Goal: Task Accomplishment & Management: Manage account settings

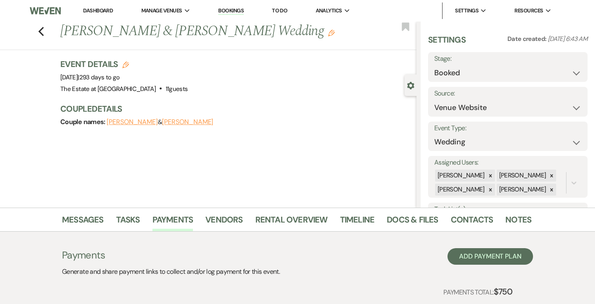
select select "5"
click at [42, 30] on icon "Previous" at bounding box center [41, 31] width 6 height 10
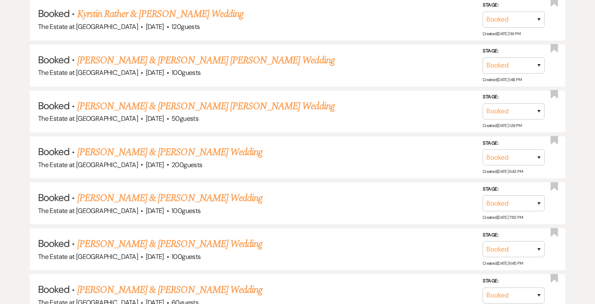
scroll to position [1432, 0]
click at [167, 157] on link "[PERSON_NAME] & [PERSON_NAME] Wedding" at bounding box center [169, 152] width 185 height 15
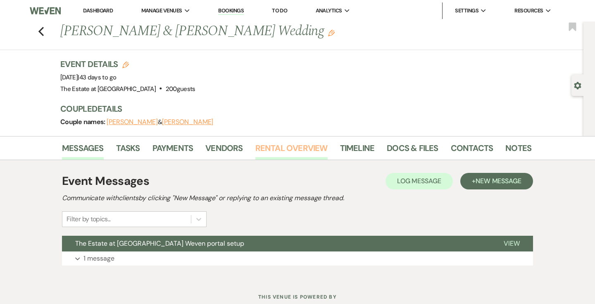
click at [295, 146] on link "Rental Overview" at bounding box center [291, 150] width 72 height 18
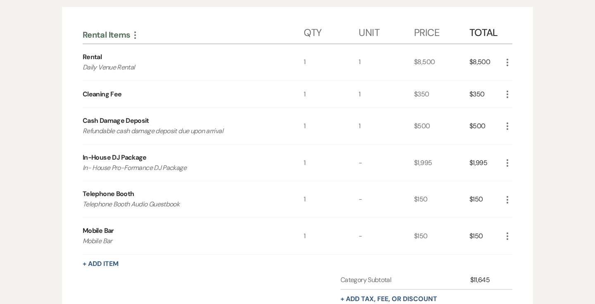
scroll to position [109, 0]
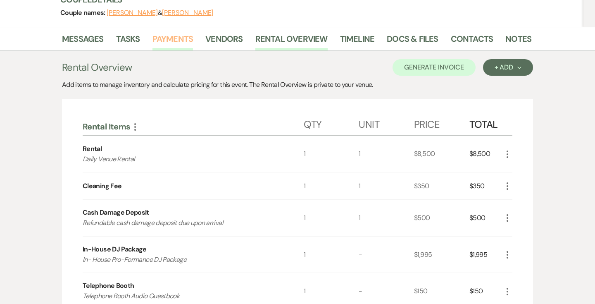
click at [161, 43] on link "Payments" at bounding box center [172, 41] width 41 height 18
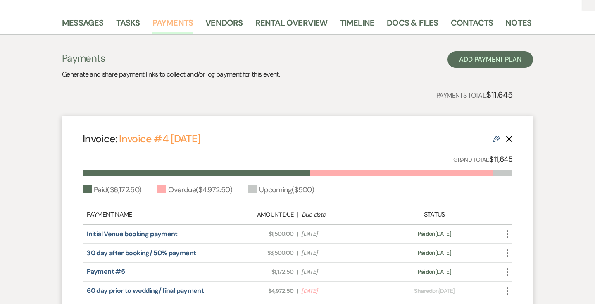
scroll to position [240, 0]
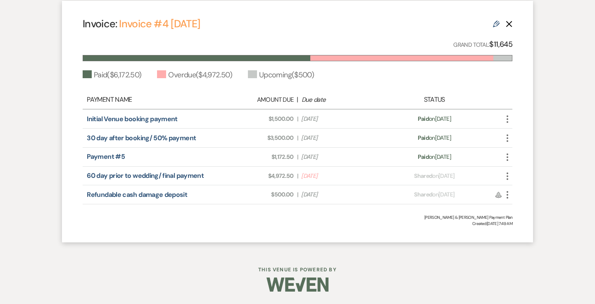
click at [507, 175] on icon "More" at bounding box center [507, 176] width 10 height 10
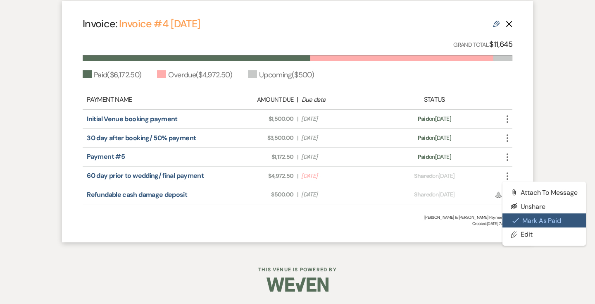
click at [515, 220] on icon "Check Mark" at bounding box center [515, 220] width 7 height 7
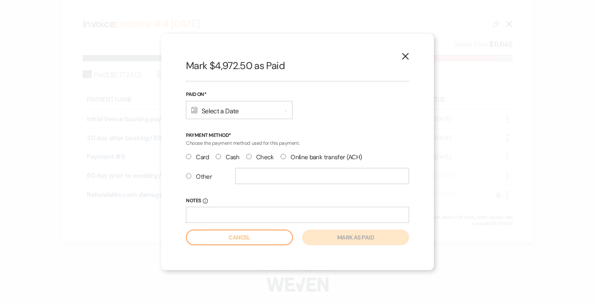
click at [236, 115] on div "Calendar Select a Date Expand" at bounding box center [239, 110] width 107 height 18
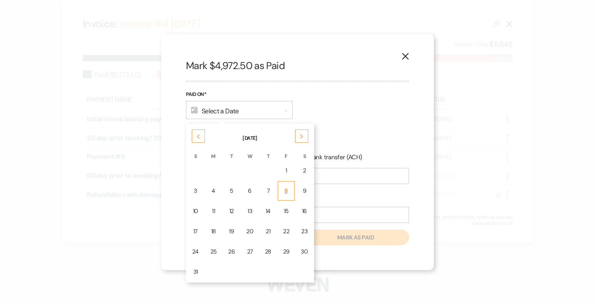
click at [284, 194] on div "8" at bounding box center [286, 190] width 7 height 9
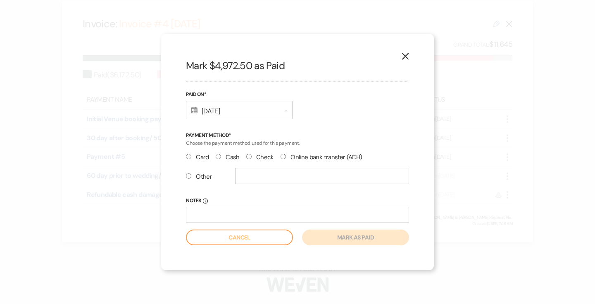
click at [204, 174] on label "Other" at bounding box center [199, 176] width 26 height 11
click at [191, 174] on input "Other" at bounding box center [188, 175] width 5 height 5
radio input "true"
click at [193, 158] on label "Card" at bounding box center [197, 157] width 23 height 11
click at [191, 158] on input "Card" at bounding box center [188, 156] width 5 height 5
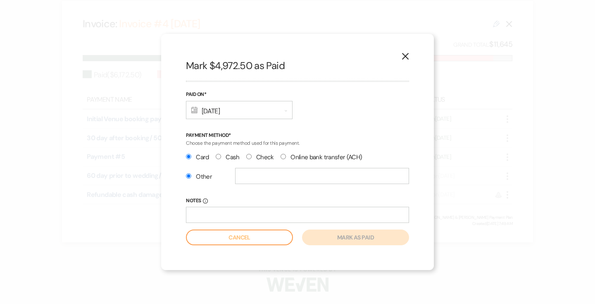
radio input "true"
click at [195, 174] on label "Other" at bounding box center [199, 176] width 26 height 11
click at [191, 174] on input "Other" at bounding box center [188, 175] width 5 height 5
radio input "true"
radio input "false"
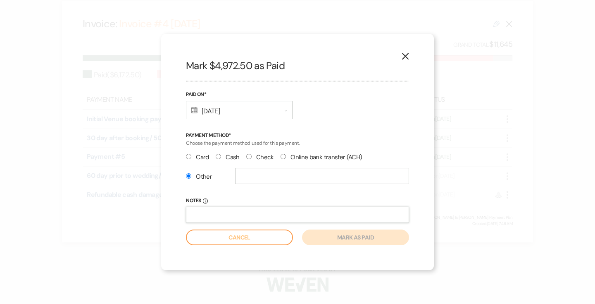
click at [201, 209] on input "Notes Info" at bounding box center [297, 215] width 223 height 16
click at [226, 213] on input "Lots of indiviadual Zelle payments" at bounding box center [297, 215] width 223 height 16
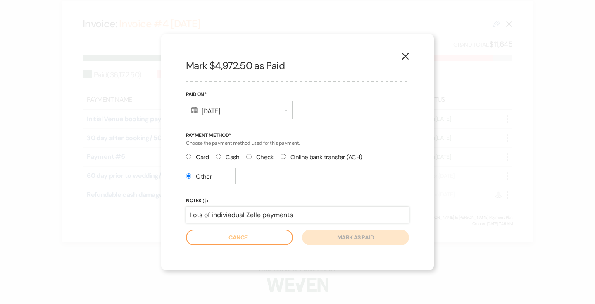
click at [226, 213] on input "Lots of indiviadual Zelle payments" at bounding box center [297, 215] width 223 height 16
type input "Lots of individual Zelle payments"
click at [287, 182] on input "text" at bounding box center [322, 176] width 174 height 16
click at [236, 218] on input "Lots of individual Zelle payments" at bounding box center [297, 215] width 223 height 16
click at [252, 173] on input "text" at bounding box center [322, 176] width 174 height 16
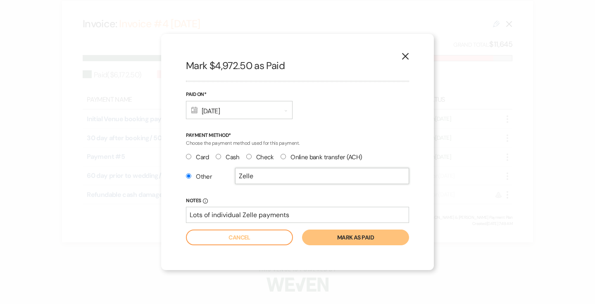
type input "Zelle"
click at [341, 243] on button "Mark as paid" at bounding box center [355, 237] width 107 height 16
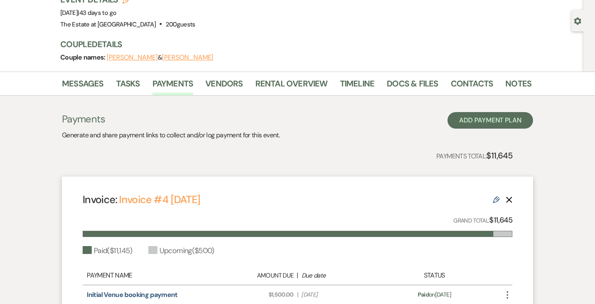
scroll to position [0, 0]
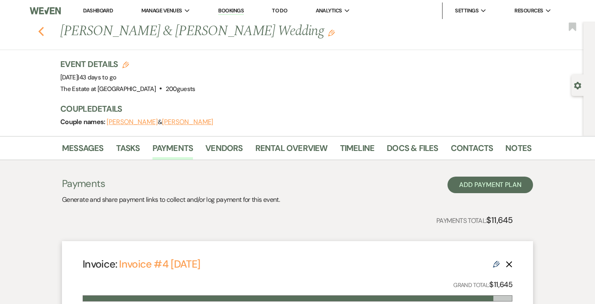
click at [40, 31] on use "button" at bounding box center [40, 31] width 5 height 9
